Goal: Find contact information: Find contact information

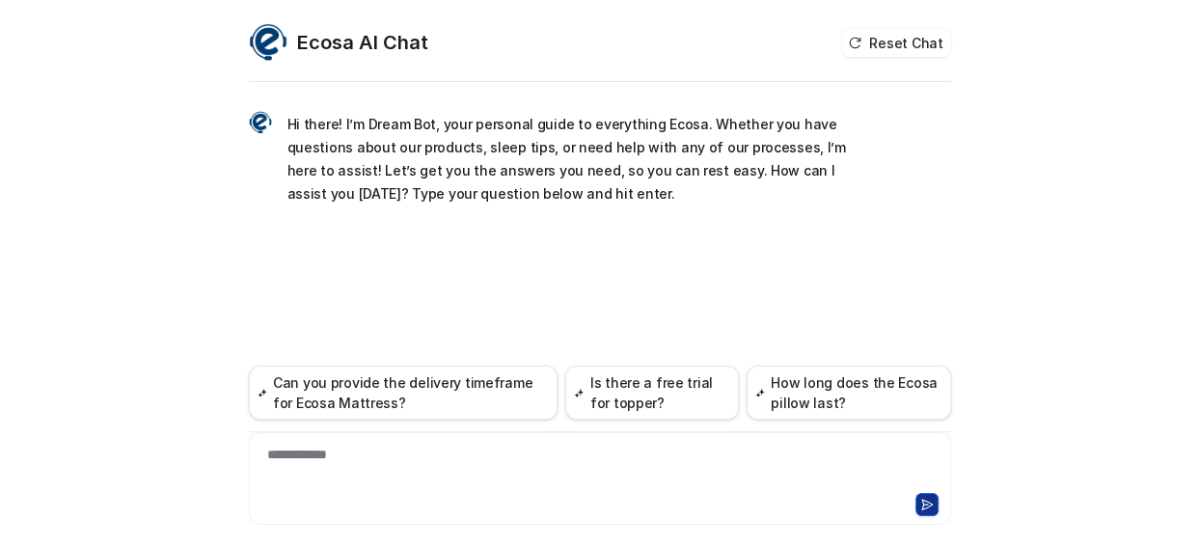
click at [302, 452] on div "**********" at bounding box center [600, 467] width 693 height 44
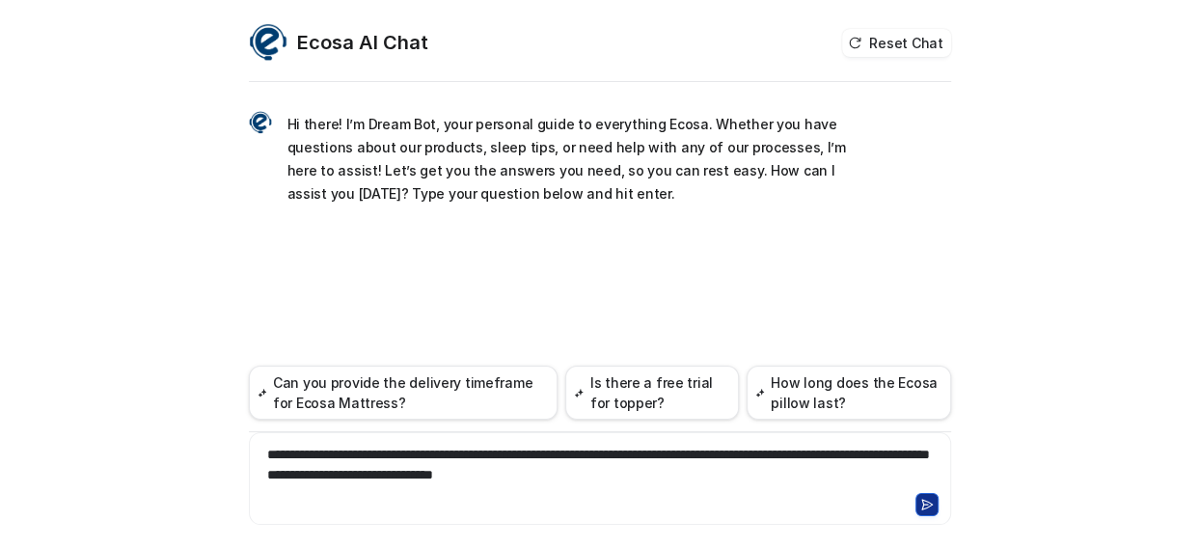
click at [935, 500] on button at bounding box center [926, 504] width 23 height 23
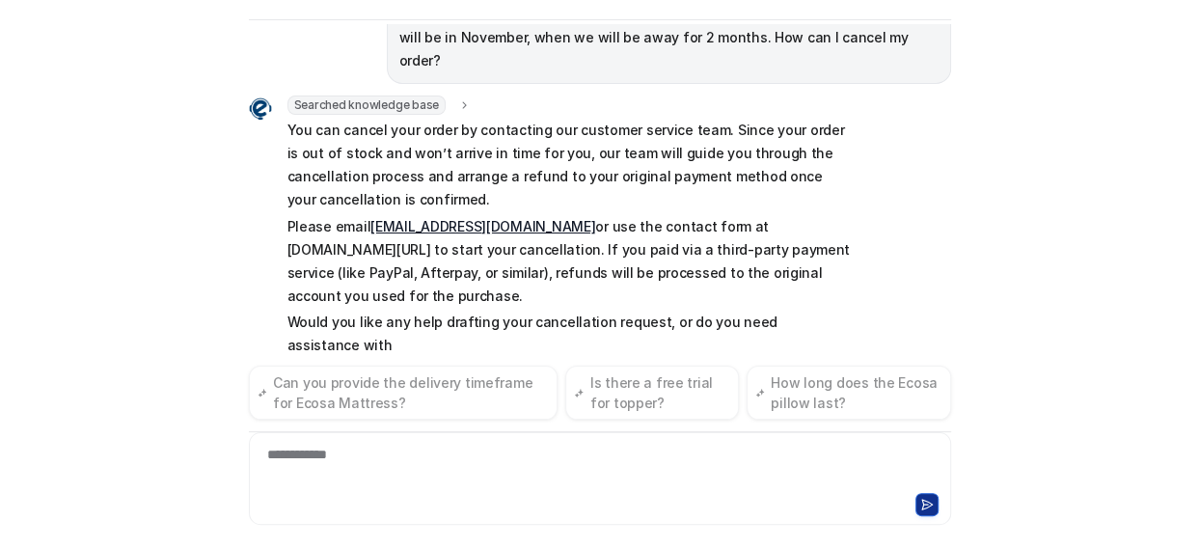
scroll to position [192, 0]
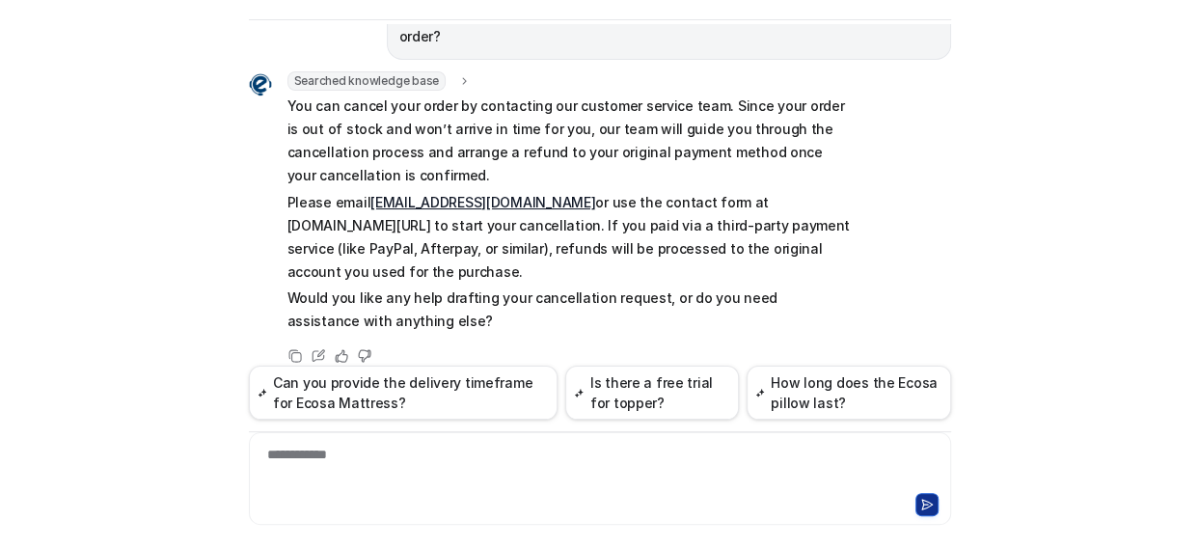
click at [423, 194] on link "[EMAIL_ADDRESS][DOMAIN_NAME]" at bounding box center [482, 202] width 225 height 16
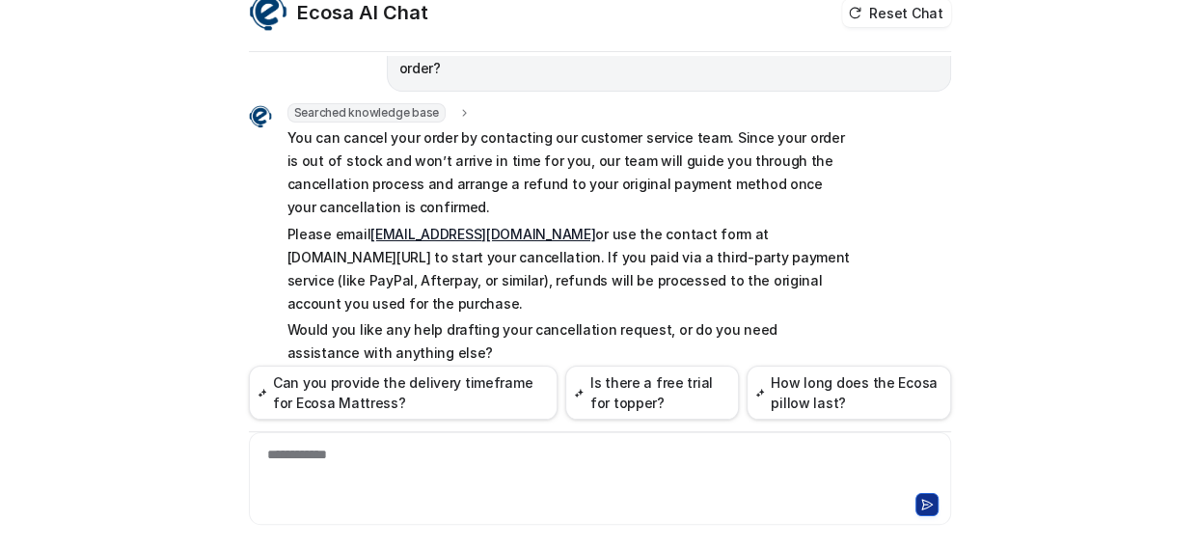
scroll to position [0, 0]
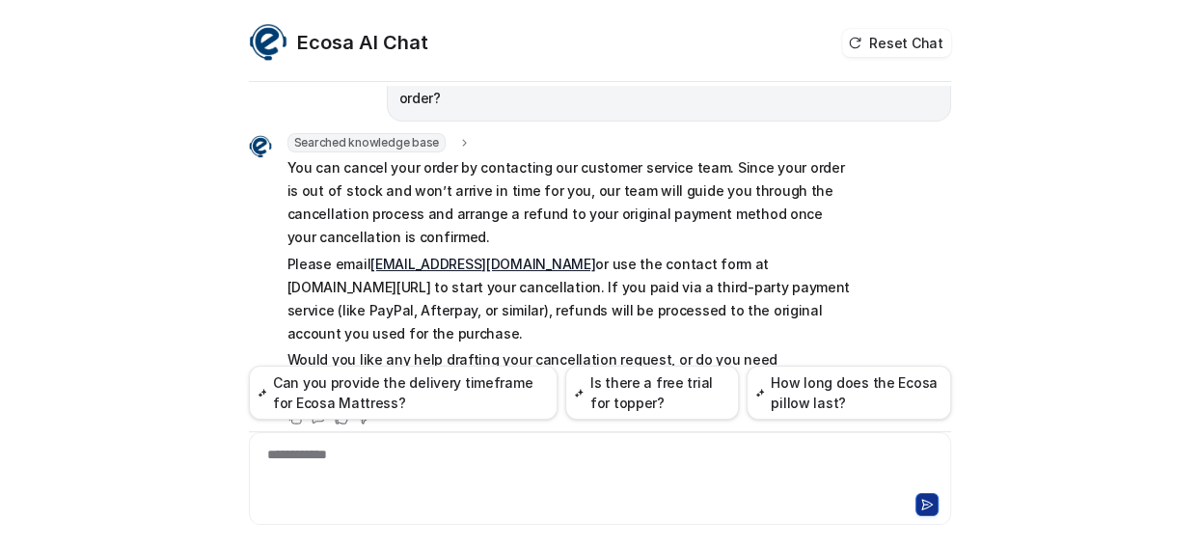
click at [386, 256] on link "[EMAIL_ADDRESS][DOMAIN_NAME]" at bounding box center [482, 264] width 225 height 16
drag, startPoint x: 357, startPoint y: 242, endPoint x: 509, endPoint y: 235, distance: 152.5
click at [509, 253] on p "Please email [EMAIL_ADDRESS][DOMAIN_NAME] or use the contact form at [DOMAIN_NA…" at bounding box center [569, 299] width 564 height 93
copy p "[EMAIL_ADDRESS][DOMAIN_NAME]"
